Goal: Task Accomplishment & Management: Use online tool/utility

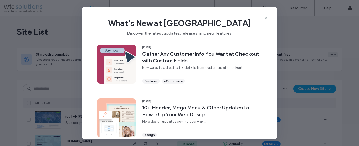
click at [266, 17] on icon at bounding box center [266, 18] width 4 height 4
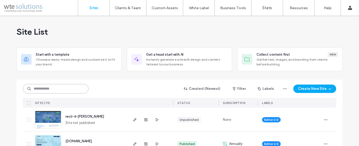
click at [53, 90] on input at bounding box center [56, 88] width 66 height 9
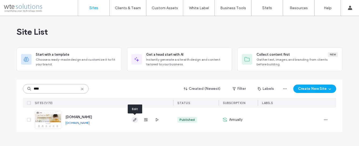
type input "****"
click at [135, 122] on span "button" at bounding box center [135, 120] width 6 height 6
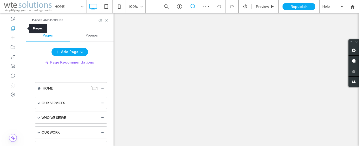
click at [11, 27] on use at bounding box center [13, 29] width 4 height 4
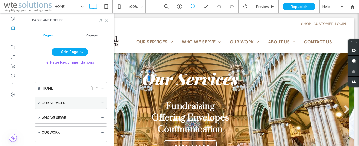
click at [60, 107] on div "OUR SERVICES" at bounding box center [70, 103] width 56 height 12
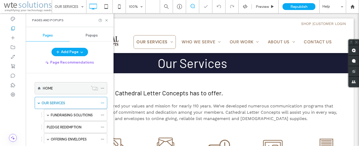
click at [64, 87] on div "HOME" at bounding box center [65, 89] width 45 height 6
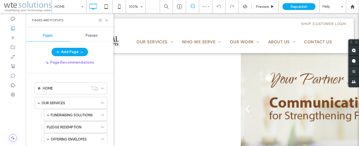
click at [108, 20] on div "Pages and Popups" at bounding box center [70, 20] width 88 height 14
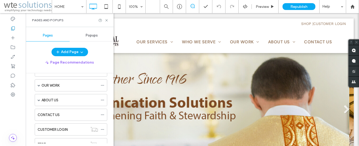
scroll to position [150, 0]
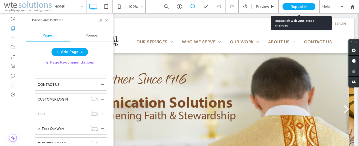
click at [297, 9] on div "Republish" at bounding box center [298, 6] width 33 height 7
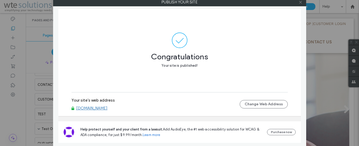
click at [302, 3] on icon at bounding box center [300, 2] width 4 height 4
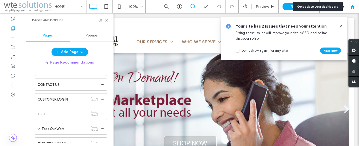
drag, startPoint x: 353, startPoint y: 7, endPoint x: 316, endPoint y: 0, distance: 37.7
click at [353, 7] on use at bounding box center [352, 6] width 4 height 4
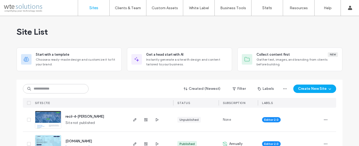
click at [61, 89] on input at bounding box center [56, 88] width 66 height 9
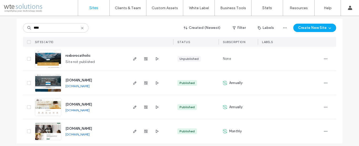
scroll to position [65, 0]
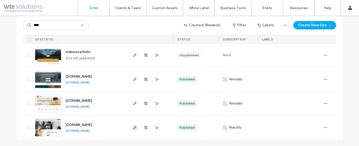
type input "****"
click at [134, 128] on icon "button" at bounding box center [135, 128] width 4 height 4
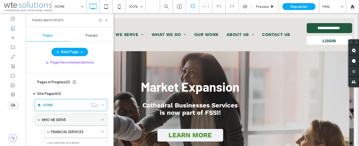
click at [64, 119] on label "WHO WE SERVE" at bounding box center [54, 119] width 24 height 9
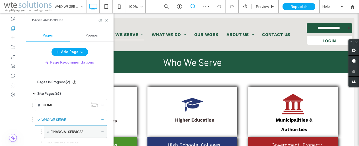
click at [70, 132] on label "FINANCIAL SERVICES" at bounding box center [67, 131] width 33 height 9
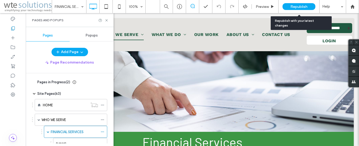
click at [303, 6] on span "Republish" at bounding box center [298, 6] width 17 height 4
